Goal: Task Accomplishment & Management: Manage account settings

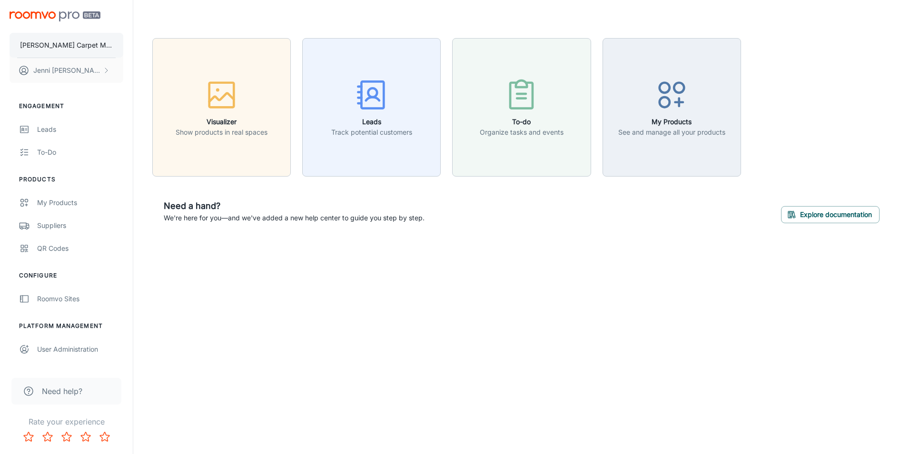
click at [67, 41] on p "[PERSON_NAME] Carpet Mill Outlet" at bounding box center [66, 45] width 93 height 10
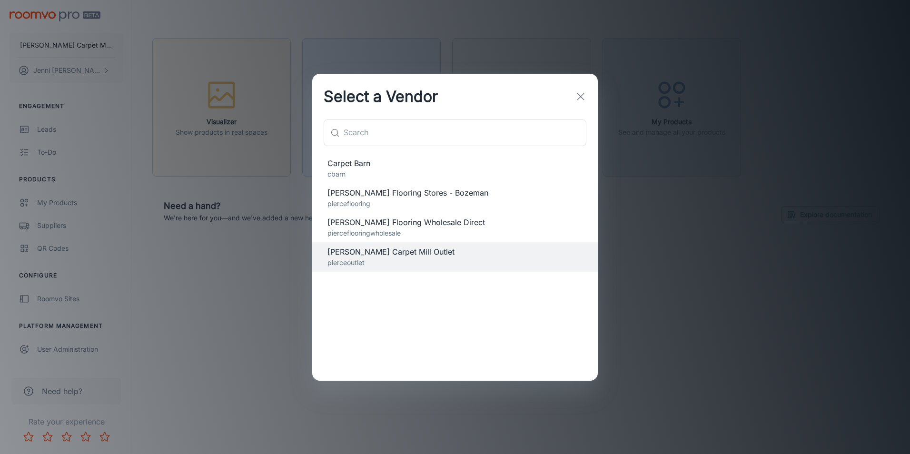
click at [359, 166] on span "Carpet Barn" at bounding box center [455, 163] width 255 height 11
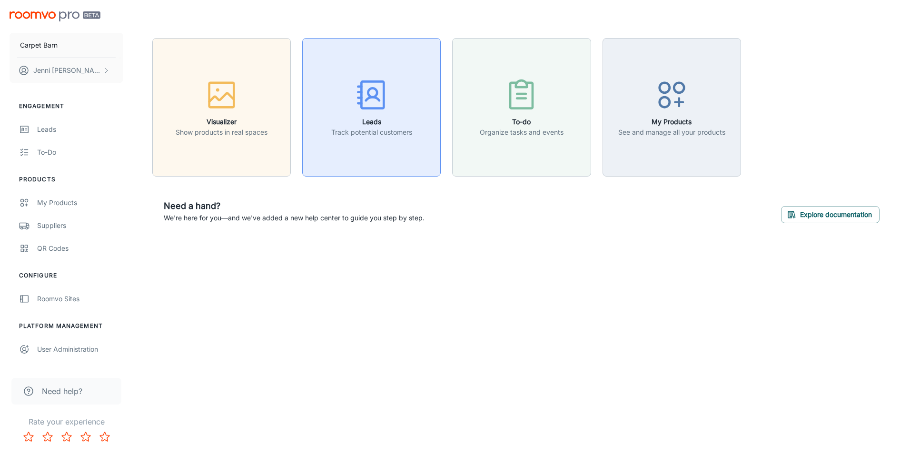
click at [367, 118] on h6 "Leads" at bounding box center [371, 122] width 81 height 10
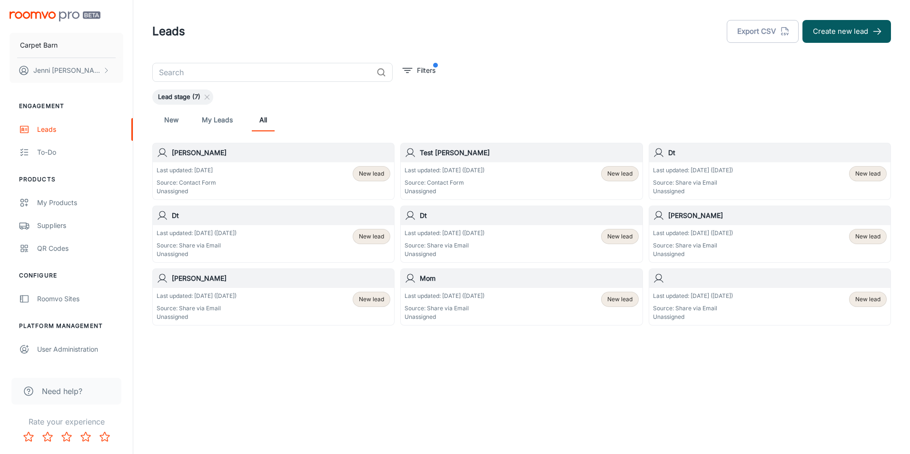
click at [204, 169] on p "Last updated: [DATE]" at bounding box center [187, 170] width 60 height 9
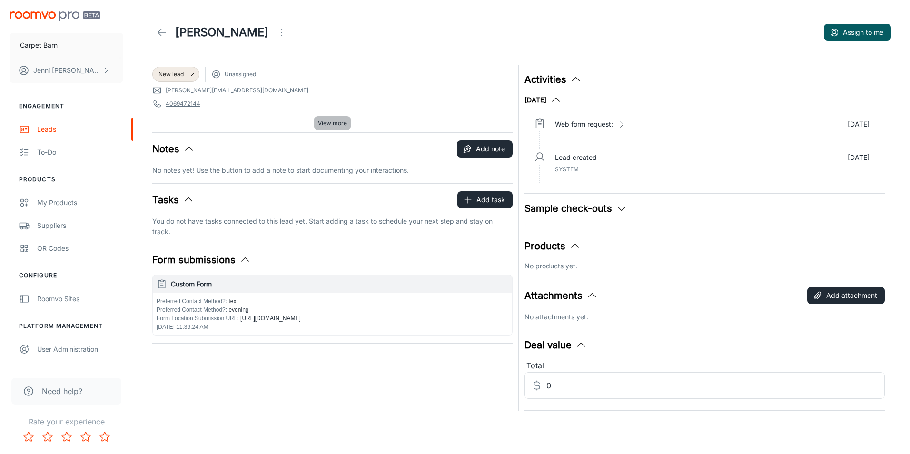
click at [338, 122] on span "View more" at bounding box center [332, 123] width 29 height 9
